Goal: Obtain resource: Obtain resource

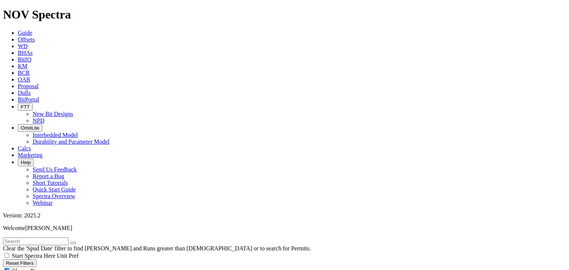
radio input "true"
radio input "false"
click at [20, 238] on input "text" at bounding box center [36, 242] width 66 height 8
click at [77, 242] on button "submit" at bounding box center [80, 243] width 6 height 2
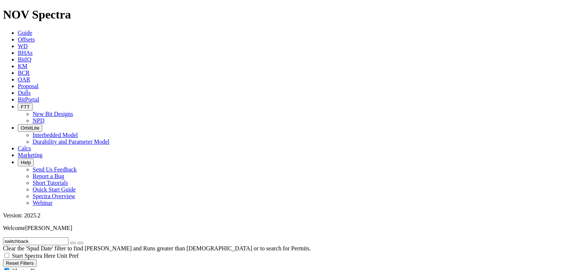
click at [43, 238] on input "switchback" at bounding box center [36, 242] width 66 height 8
type input "mHA"
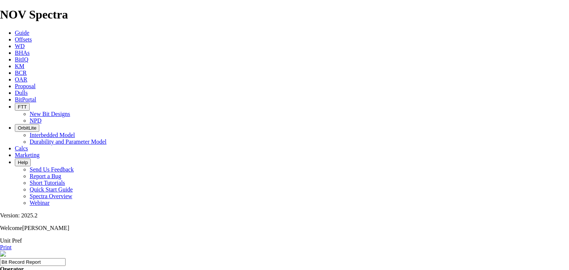
click at [11, 244] on link "Print" at bounding box center [5, 247] width 11 height 6
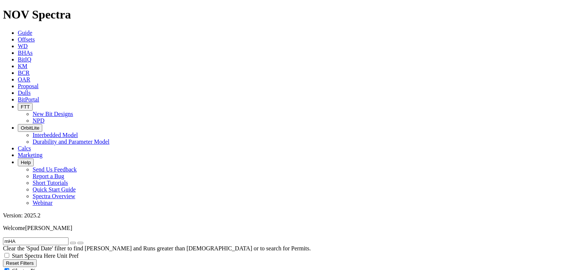
scroll to position [415, 0]
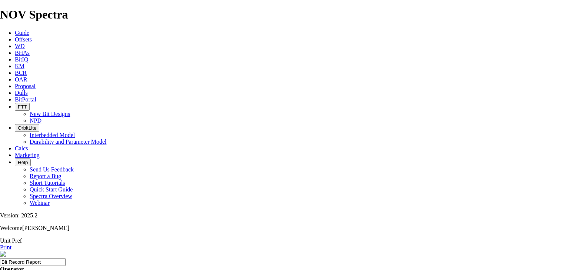
click at [11, 244] on link "Print" at bounding box center [5, 247] width 11 height 6
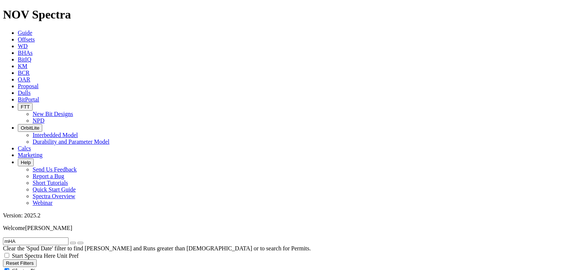
scroll to position [741, 0]
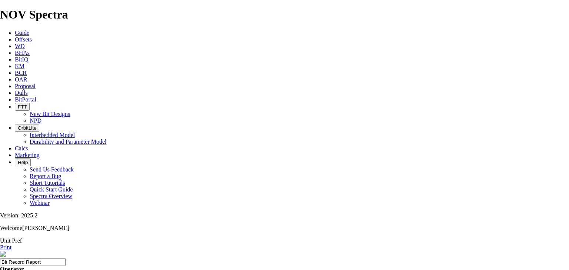
click at [11, 244] on link "Print" at bounding box center [5, 247] width 11 height 6
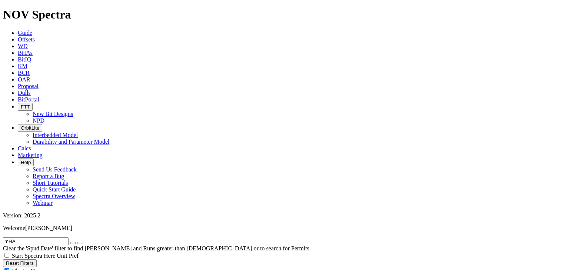
scroll to position [1157, 0]
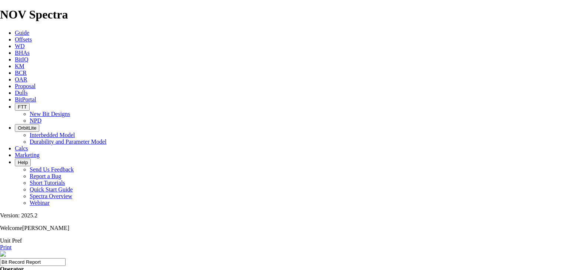
click at [11, 244] on link "Print" at bounding box center [5, 247] width 11 height 6
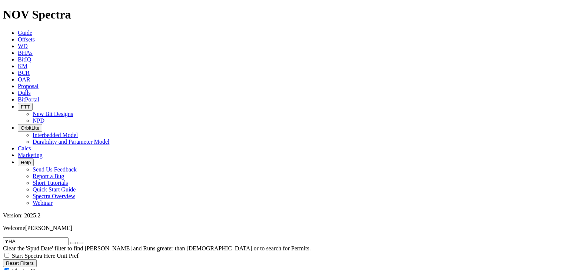
scroll to position [1341, 0]
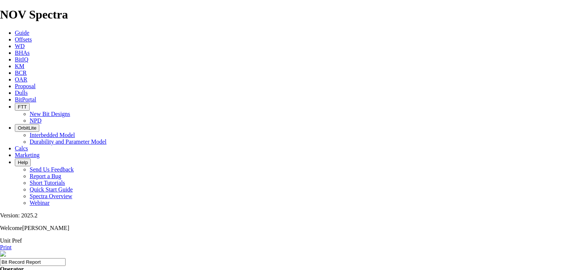
click at [0, 244] on icon at bounding box center [0, 247] width 0 height 6
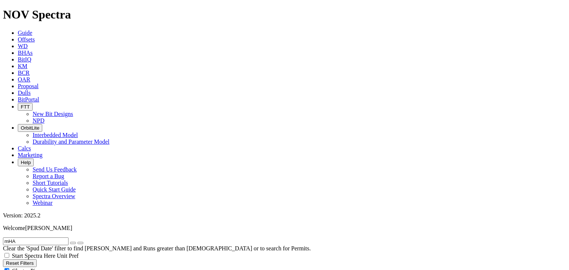
radio input "false"
radio input "true"
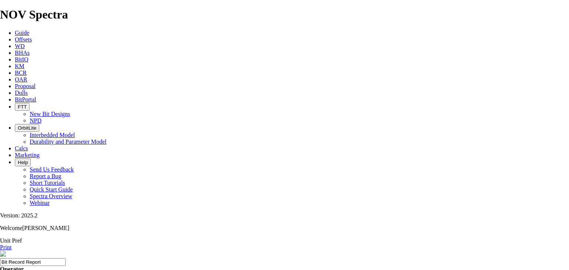
click at [11, 244] on link "Print" at bounding box center [5, 247] width 11 height 6
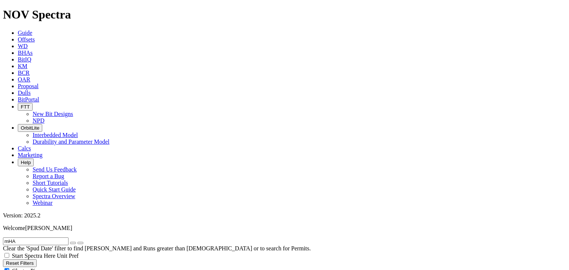
click at [44, 238] on input "mHA" at bounding box center [36, 242] width 66 height 8
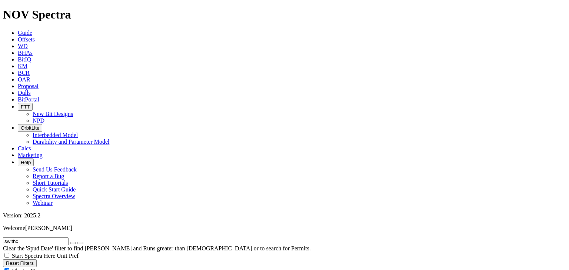
type input "swithc"
radio input "true"
radio input "false"
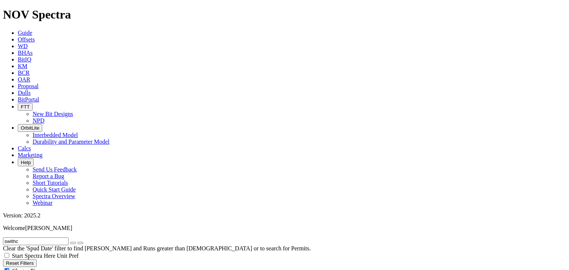
radio input "true"
drag, startPoint x: 28, startPoint y: 32, endPoint x: 17, endPoint y: 31, distance: 10.8
click at [17, 238] on input "swithc" at bounding box center [36, 242] width 66 height 8
type input "switch"
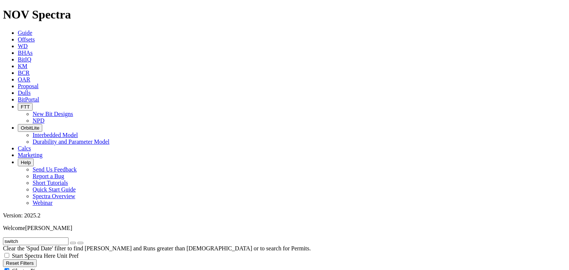
radio input "true"
radio input "false"
click at [41, 238] on input "switch" at bounding box center [36, 242] width 66 height 8
type input "switchback"
click at [37, 259] on button "Reset Filters" at bounding box center [20, 263] width 34 height 8
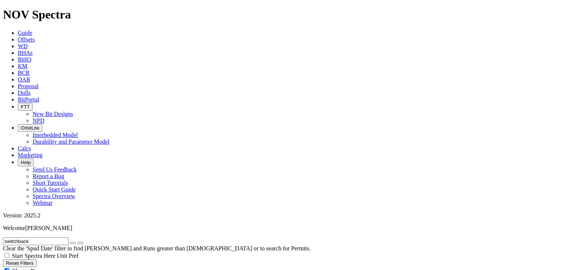
radio input "false"
radio input "true"
checkbox input "true"
type input "[DATE]"
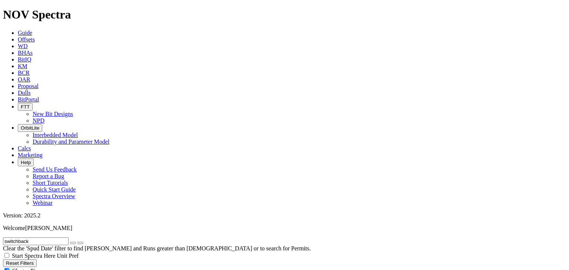
select select
click at [33, 238] on input "text" at bounding box center [36, 242] width 66 height 8
type input "switchback"
